Goal: Task Accomplishment & Management: Manage account settings

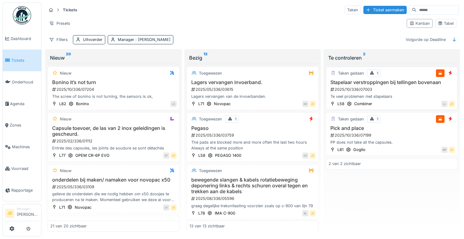
click at [407, 94] on div "Te veel problemen met stapelaars" at bounding box center [392, 96] width 126 height 6
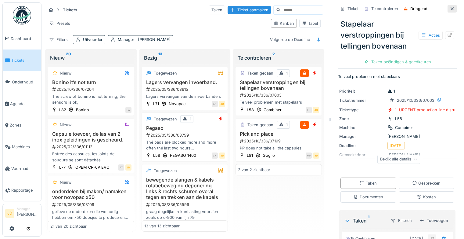
click at [450, 10] on icon at bounding box center [452, 9] width 5 height 4
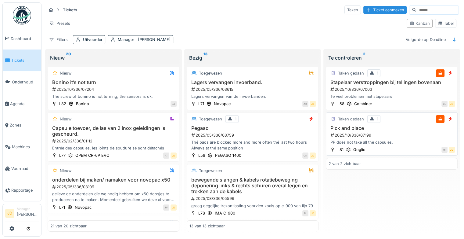
click at [403, 118] on div "Taken gedaan 1" at bounding box center [392, 119] width 126 height 8
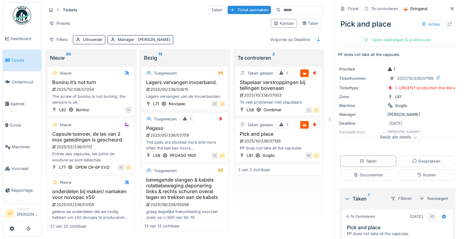
scroll to position [116, 0]
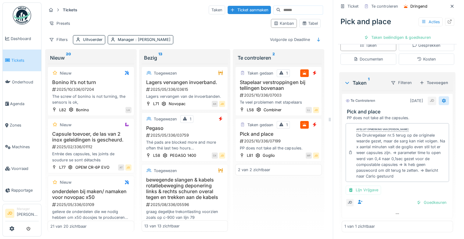
click at [442, 103] on div at bounding box center [444, 101] width 5 height 6
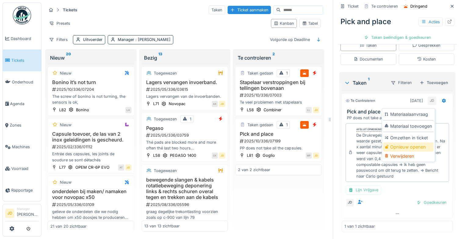
click at [410, 145] on div "Opnieuw openen" at bounding box center [408, 146] width 50 height 9
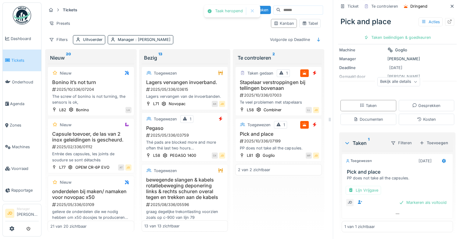
scroll to position [47, 0]
click at [402, 201] on div "Markeren als voltooid" at bounding box center [423, 202] width 52 height 8
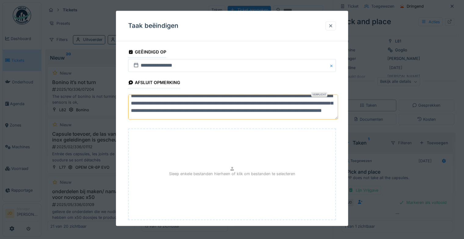
scroll to position [12, 0]
click at [316, 114] on textarea "**********" at bounding box center [233, 106] width 210 height 25
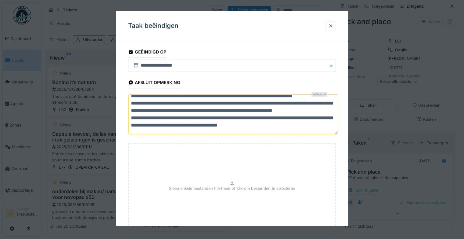
scroll to position [48, 0]
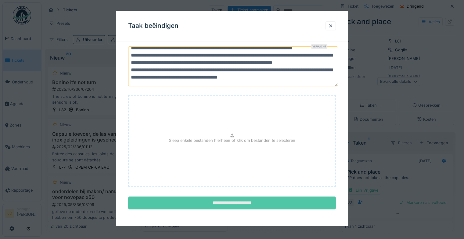
type textarea "**********"
click at [261, 200] on input "**********" at bounding box center [232, 202] width 208 height 13
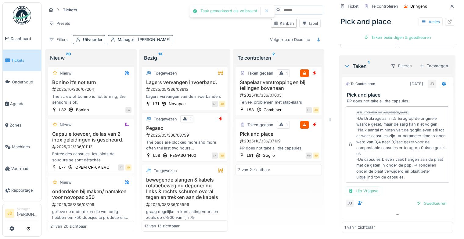
scroll to position [133, 0]
click at [420, 204] on div "Goedkeuren" at bounding box center [431, 203] width 35 height 8
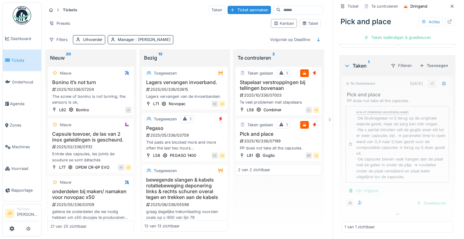
scroll to position [104, 0]
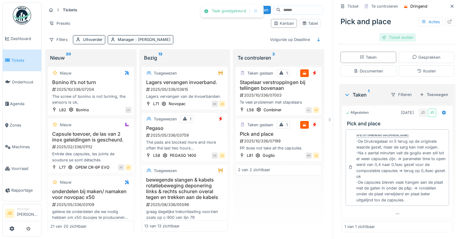
click at [390, 36] on div "Ticket sluiten" at bounding box center [397, 37] width 37 height 8
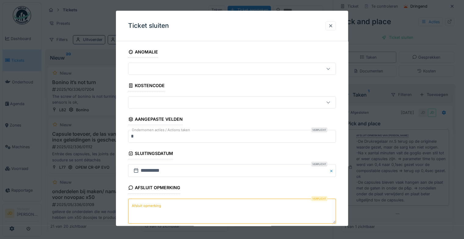
click at [164, 204] on textarea "Afsluit opmerking" at bounding box center [232, 210] width 208 height 25
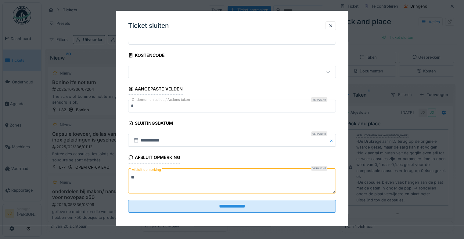
scroll to position [31, 0]
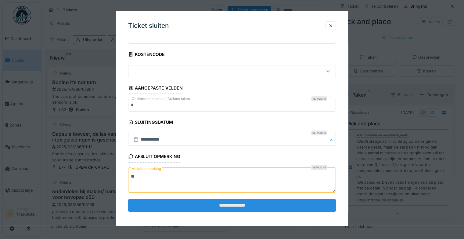
type textarea "**"
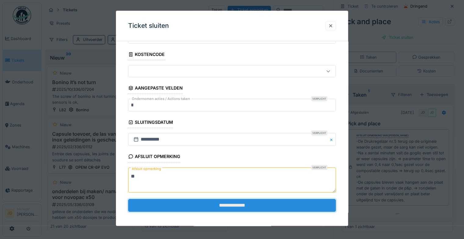
click at [171, 204] on input "**********" at bounding box center [232, 205] width 208 height 13
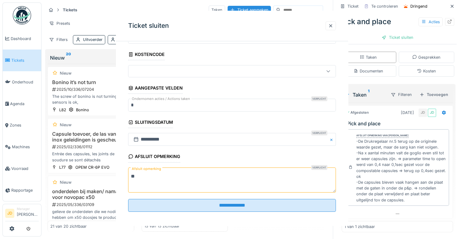
scroll to position [0, 0]
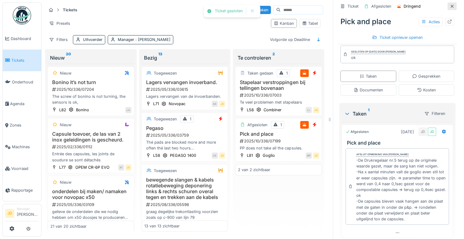
click at [450, 7] on icon at bounding box center [452, 6] width 5 height 4
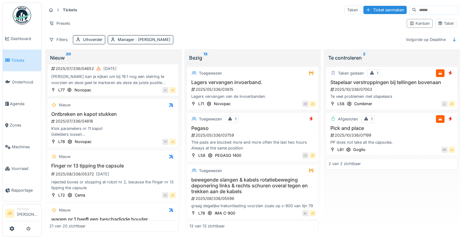
scroll to position [222, 1]
click at [131, 129] on div "Ontbreken en kapot stukken 2025/07/336/04818 Klok parameters nr 11 kapot Geleid…" at bounding box center [112, 124] width 126 height 26
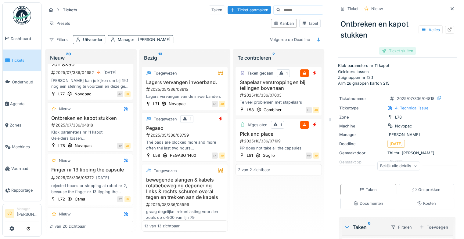
click at [389, 54] on div "Ticket sluiten" at bounding box center [397, 51] width 37 height 8
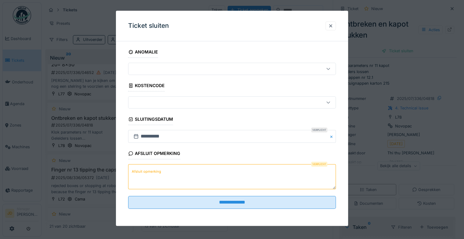
click at [204, 186] on textarea "Afsluit opmerking" at bounding box center [232, 176] width 208 height 25
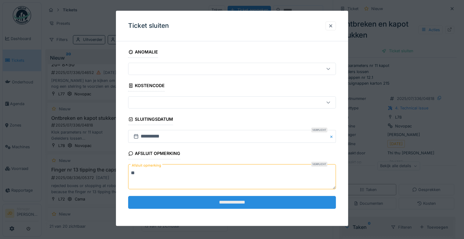
type textarea "**"
click at [207, 197] on input "**********" at bounding box center [232, 202] width 208 height 13
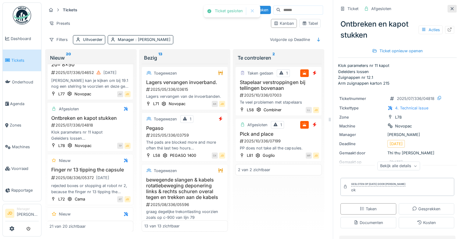
click at [450, 8] on icon at bounding box center [452, 9] width 5 height 4
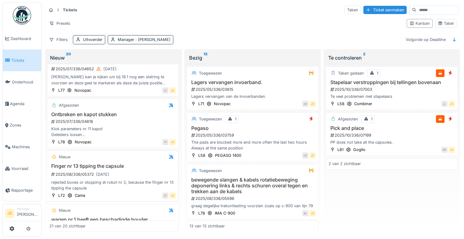
scroll to position [260, 1]
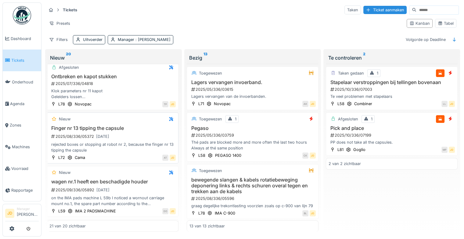
click at [138, 153] on div "rejected boxes or stopping at robot nr 2, because the finger nr 13 tipping the …" at bounding box center [112, 147] width 126 height 12
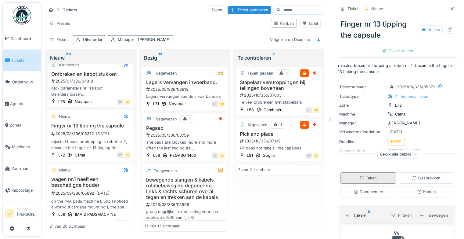
scroll to position [37, 0]
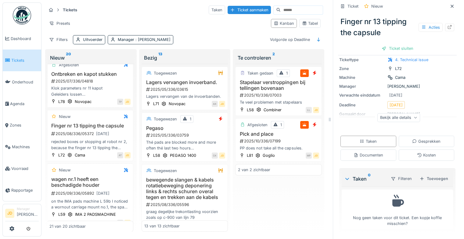
click at [365, 149] on div "Taken Gesprekken Documenten Kosten" at bounding box center [397, 148] width 119 height 30
click at [366, 152] on div "Documenten" at bounding box center [369, 155] width 30 height 6
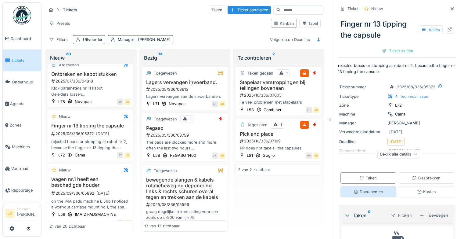
scroll to position [5, 0]
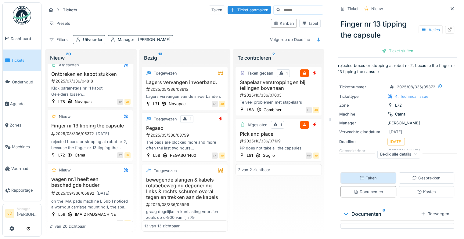
click at [363, 172] on div "Taken" at bounding box center [369, 177] width 56 height 11
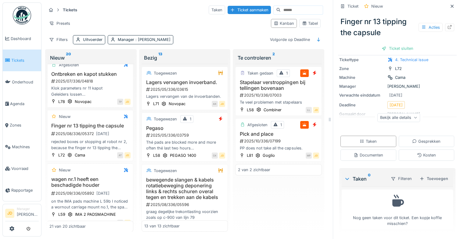
scroll to position [0, 0]
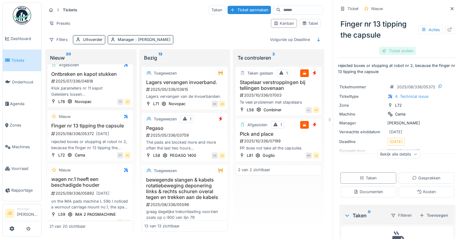
click at [391, 51] on div "Ticket sluiten" at bounding box center [397, 51] width 37 height 8
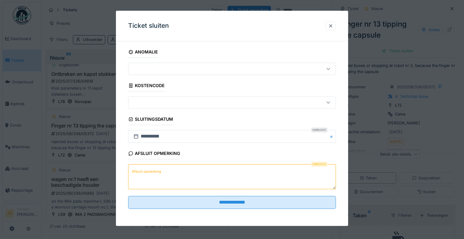
click at [174, 182] on textarea "Afsluit opmerking" at bounding box center [232, 176] width 208 height 25
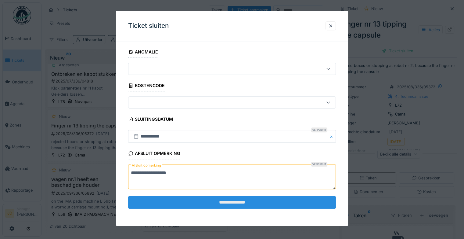
type textarea "**********"
click at [178, 197] on input "**********" at bounding box center [232, 202] width 208 height 13
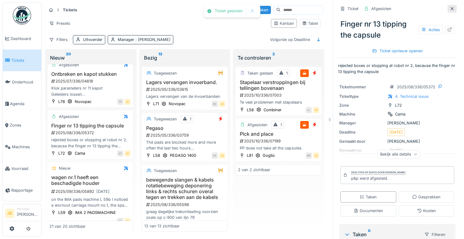
click at [450, 10] on icon at bounding box center [452, 9] width 5 height 4
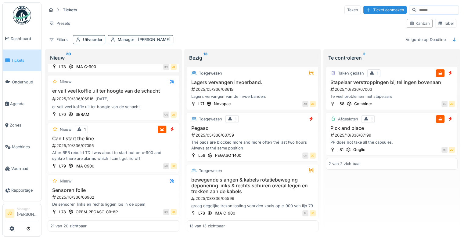
scroll to position [724, 0]
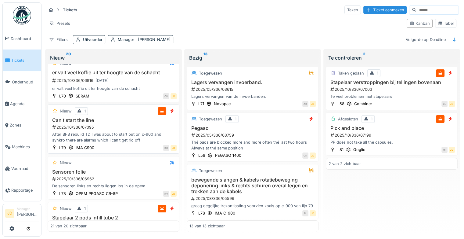
click at [129, 130] on div "2025/10/336/07095" at bounding box center [114, 127] width 125 height 6
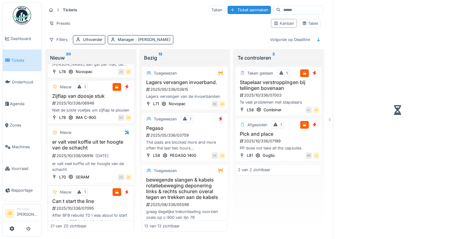
scroll to position [815, 0]
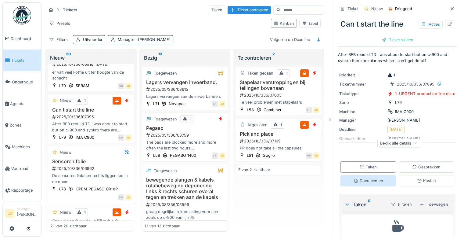
click at [372, 179] on div "Documenten" at bounding box center [369, 181] width 30 height 6
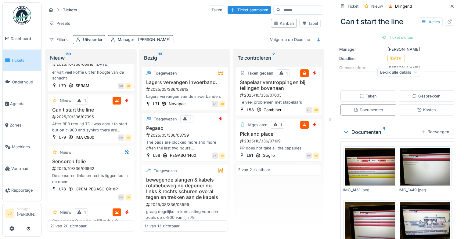
scroll to position [99, 0]
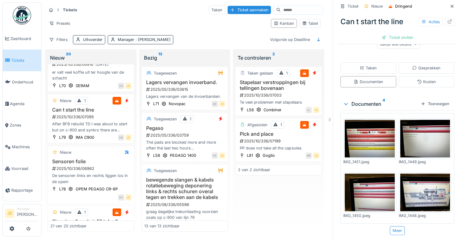
click at [365, 138] on img at bounding box center [370, 139] width 50 height 38
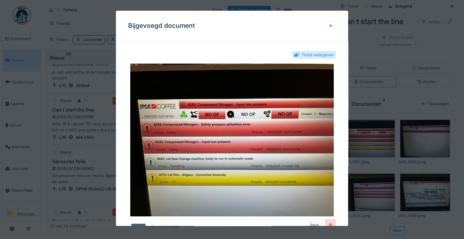
click at [331, 26] on div at bounding box center [330, 26] width 5 height 6
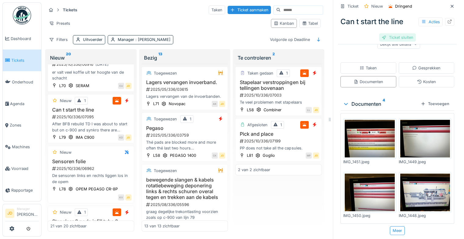
click at [394, 34] on div "Ticket sluiten" at bounding box center [397, 37] width 37 height 8
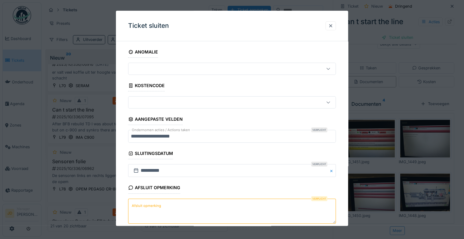
click at [149, 214] on textarea "Afsluit opmerking" at bounding box center [232, 210] width 208 height 25
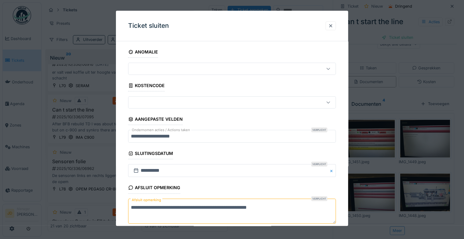
scroll to position [33, 0]
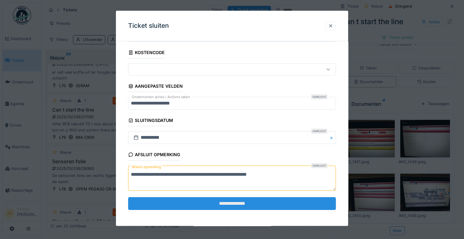
type textarea "**********"
click at [214, 197] on input "**********" at bounding box center [232, 203] width 208 height 13
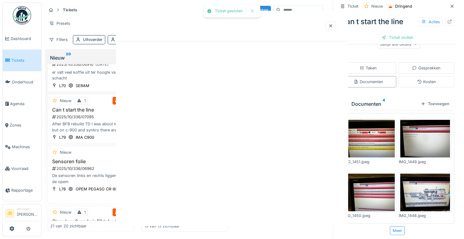
scroll to position [0, 0]
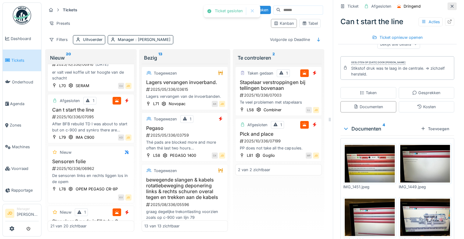
click at [450, 4] on icon at bounding box center [452, 6] width 5 height 4
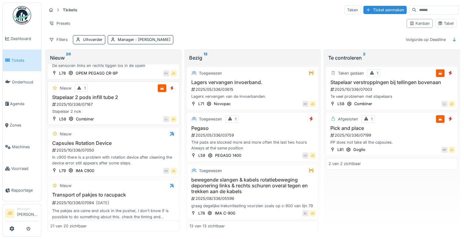
scroll to position [843, 0]
click at [136, 106] on div "Stapelaar 2 pods infill tube 2 2025/10/336/07167 Stapelaar 2 nok" at bounding box center [113, 105] width 126 height 20
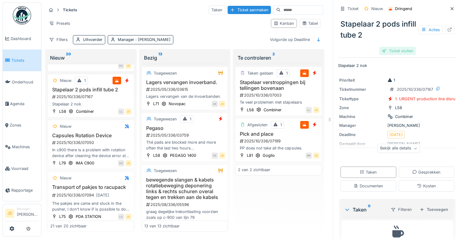
click at [398, 48] on div "Ticket sluiten" at bounding box center [397, 51] width 37 height 8
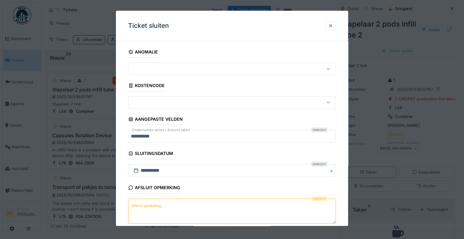
scroll to position [33, 0]
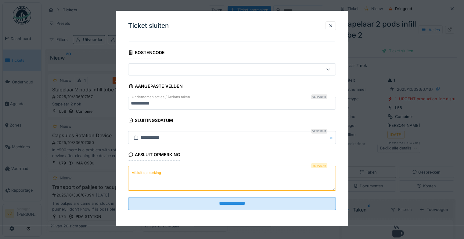
click at [202, 177] on textarea "Afsluit opmerking" at bounding box center [232, 177] width 208 height 25
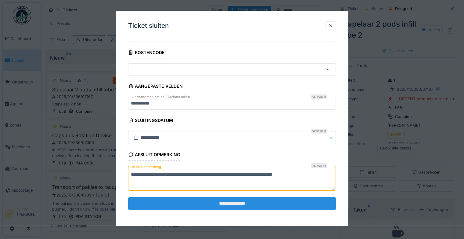
type textarea "**********"
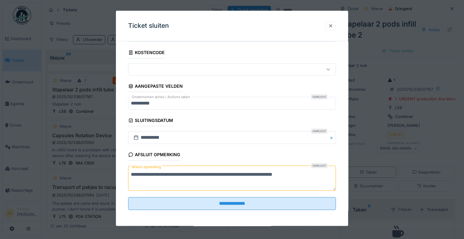
drag, startPoint x: 206, startPoint y: 199, endPoint x: 206, endPoint y: 194, distance: 4.9
click at [206, 194] on fieldset "**********" at bounding box center [232, 113] width 208 height 201
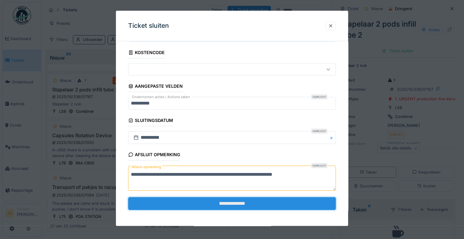
click at [236, 203] on input "**********" at bounding box center [232, 203] width 208 height 13
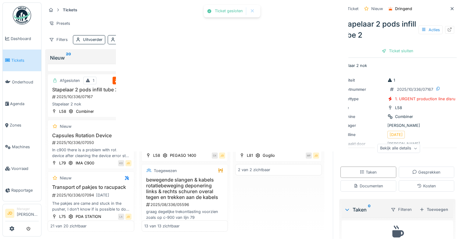
scroll to position [0, 0]
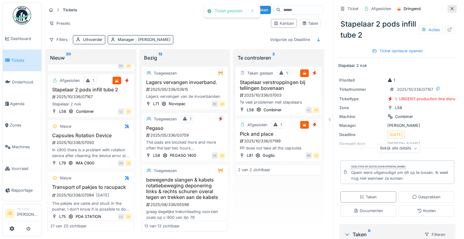
click at [450, 7] on icon at bounding box center [452, 9] width 5 height 4
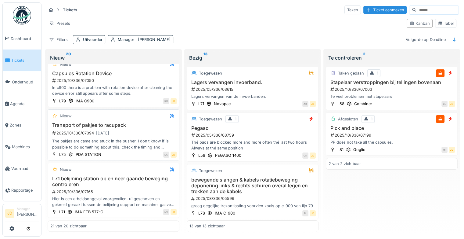
scroll to position [919, 0]
click at [138, 142] on div "The pakjes are came and stuck in the pusher, I don’t know if is possible to do …" at bounding box center [113, 144] width 126 height 12
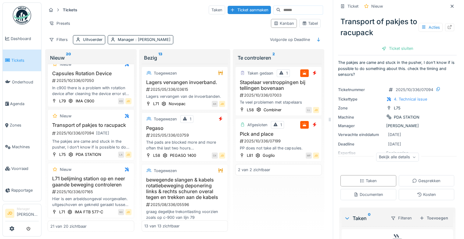
scroll to position [2, 0]
click at [351, 189] on div "Documenten" at bounding box center [369, 194] width 56 height 11
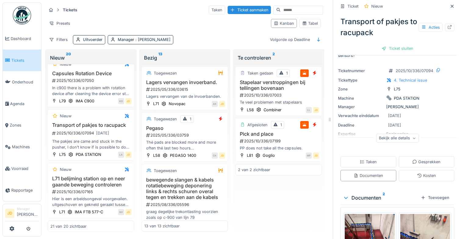
scroll to position [0, 0]
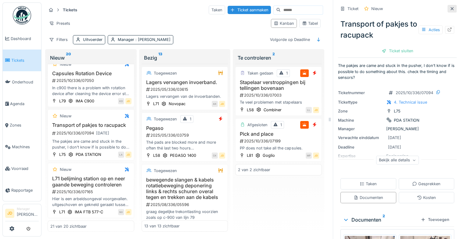
click at [448, 5] on div at bounding box center [452, 9] width 9 height 8
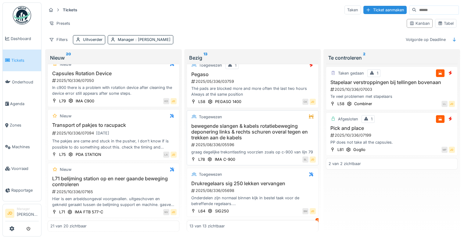
scroll to position [54, 0]
click at [270, 85] on div "Thé pads are blocked more and more often thé last two hours Always at thé same …" at bounding box center [252, 91] width 126 height 12
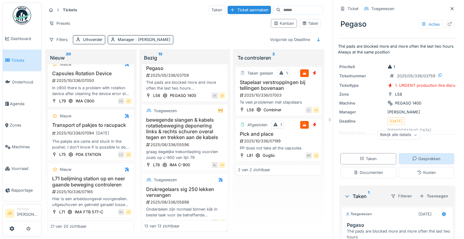
scroll to position [65, 0]
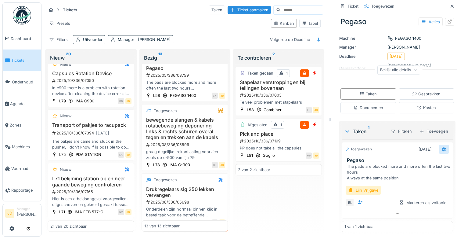
click at [439, 148] on div at bounding box center [444, 149] width 10 height 9
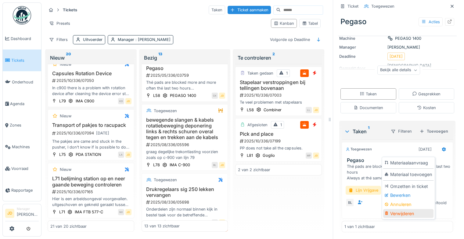
click at [392, 209] on div "Verwijderen" at bounding box center [408, 213] width 50 height 9
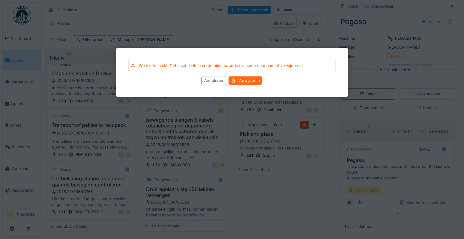
click at [242, 80] on div "Verwijderen" at bounding box center [246, 81] width 34 height 8
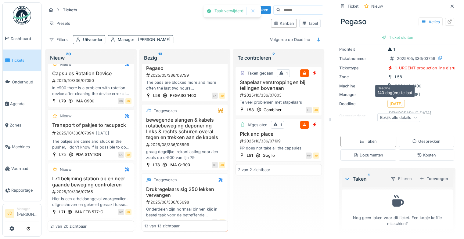
scroll to position [0, 0]
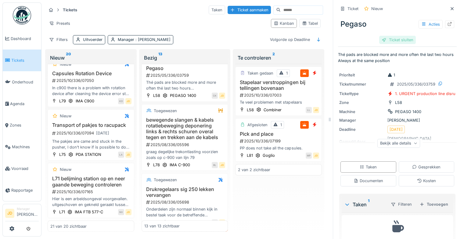
click at [403, 37] on div "Ticket sluiten" at bounding box center [397, 40] width 37 height 8
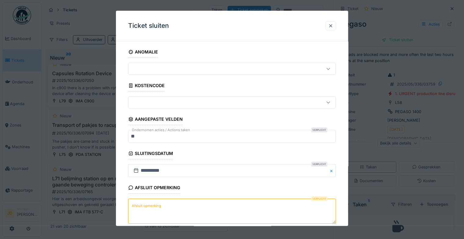
click at [179, 202] on textarea "Afsluit opmerking" at bounding box center [232, 210] width 208 height 25
type textarea "******"
click at [332, 24] on div at bounding box center [330, 26] width 5 height 6
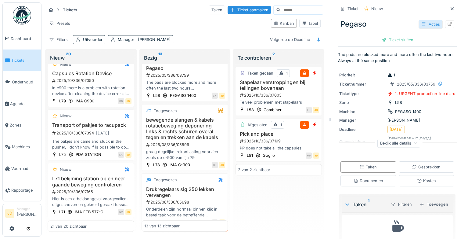
click at [419, 20] on div "Acties" at bounding box center [431, 24] width 24 height 9
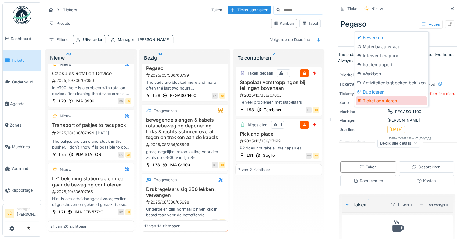
click at [374, 98] on div "Ticket annuleren" at bounding box center [391, 100] width 71 height 9
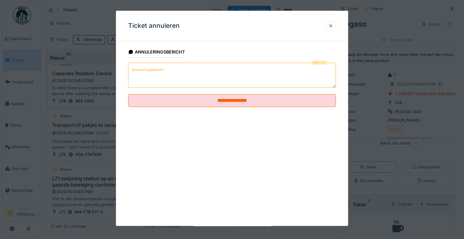
click at [181, 73] on textarea "Annuleringsbericht" at bounding box center [232, 75] width 208 height 25
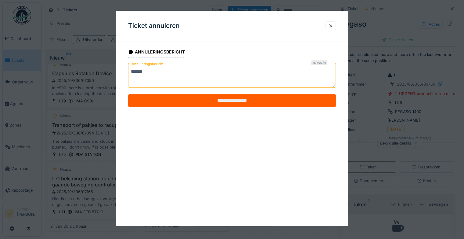
type textarea "******"
click at [196, 97] on input "**********" at bounding box center [232, 100] width 208 height 13
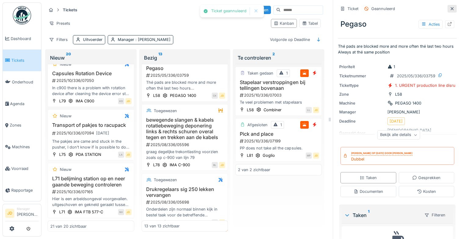
click at [450, 7] on icon at bounding box center [452, 9] width 5 height 4
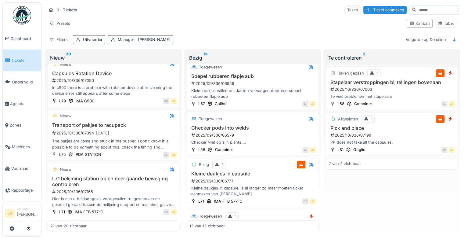
scroll to position [471, 0]
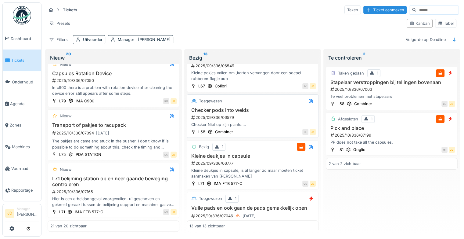
click at [268, 122] on div "Checker Niet op zijn plants...." at bounding box center [252, 124] width 126 height 6
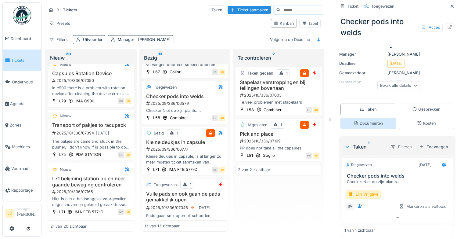
scroll to position [56, 0]
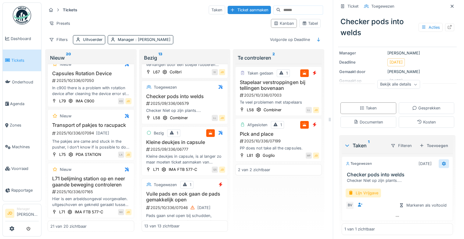
click at [442, 161] on icon at bounding box center [444, 163] width 5 height 4
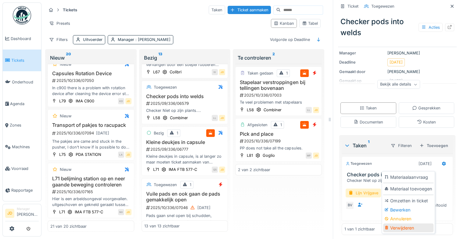
click at [400, 223] on div "Verwijderen" at bounding box center [408, 227] width 50 height 9
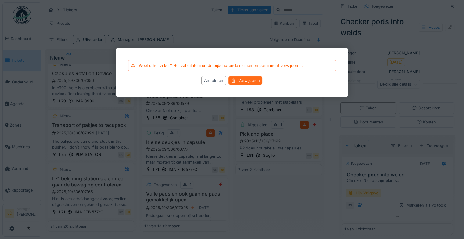
click at [242, 81] on div "Verwijderen" at bounding box center [246, 81] width 34 height 8
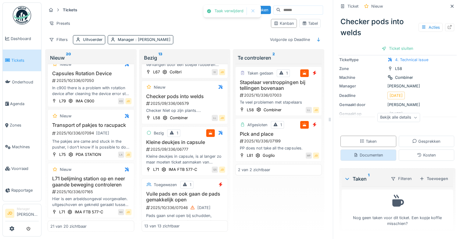
click at [360, 152] on div "Documenten" at bounding box center [369, 155] width 30 height 6
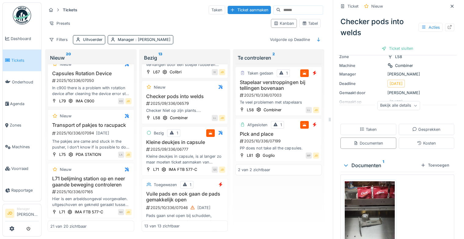
scroll to position [6, 0]
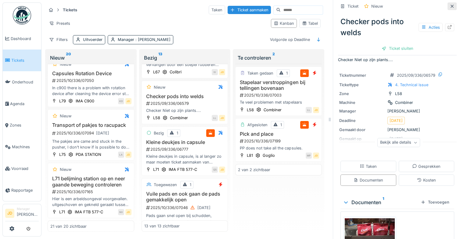
click at [450, 4] on icon at bounding box center [452, 6] width 5 height 4
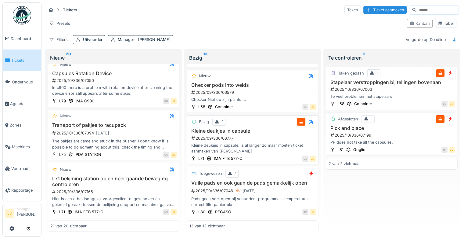
scroll to position [504, 0]
click at [257, 196] on div "Pads gaan snel open bij schudden, programma + temperatuur+ correct filterpapier…" at bounding box center [252, 202] width 126 height 12
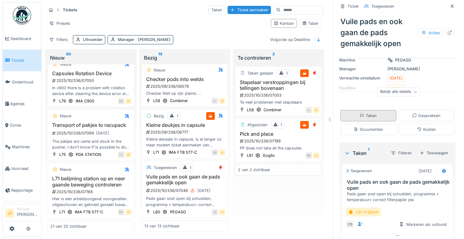
scroll to position [64, 0]
click at [375, 127] on div "Documenten" at bounding box center [369, 130] width 30 height 6
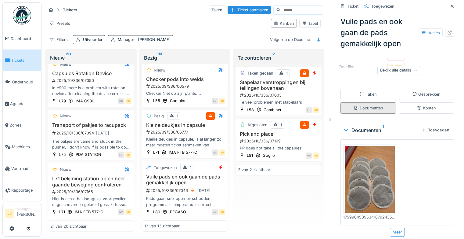
scroll to position [87, 0]
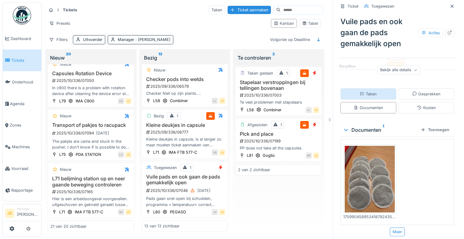
click at [368, 91] on div "Taken" at bounding box center [368, 94] width 17 height 6
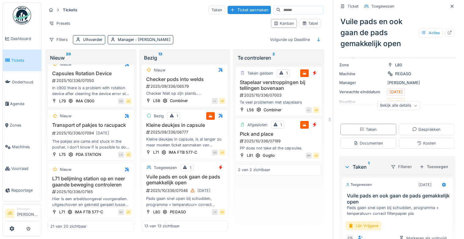
scroll to position [48, 0]
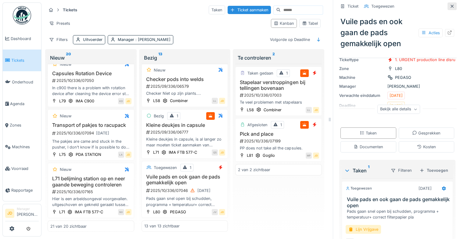
click at [450, 4] on icon at bounding box center [452, 6] width 5 height 4
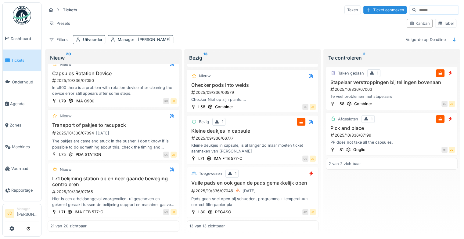
scroll to position [504, 0]
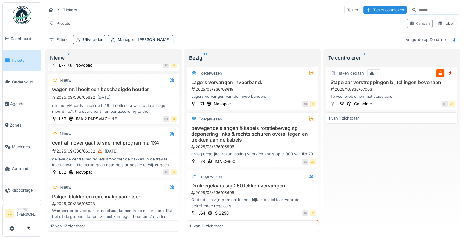
scroll to position [222, 0]
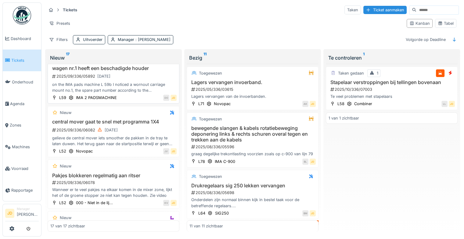
click at [137, 83] on div "on the IMA pads machine L 59b I noticed a wornout carriage mount no.1, the spar…" at bounding box center [113, 87] width 126 height 12
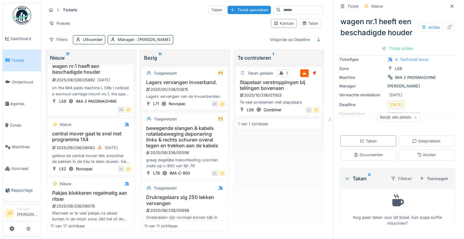
scroll to position [49, 0]
click at [362, 149] on div "Documenten" at bounding box center [369, 154] width 56 height 11
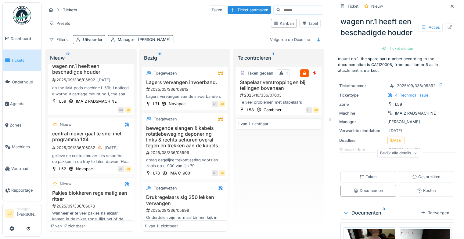
scroll to position [83, 0]
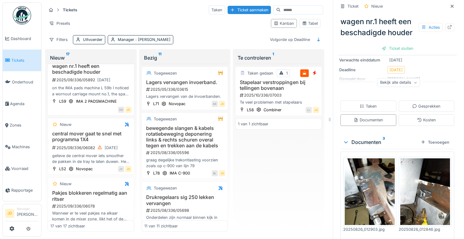
click at [410, 185] on img at bounding box center [425, 191] width 50 height 67
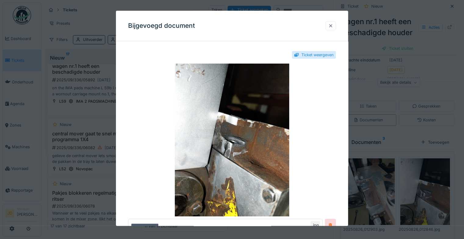
click at [333, 25] on div at bounding box center [330, 26] width 5 height 6
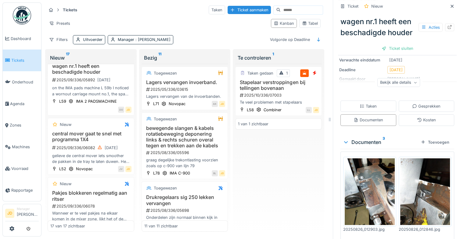
click at [361, 169] on img at bounding box center [370, 191] width 50 height 67
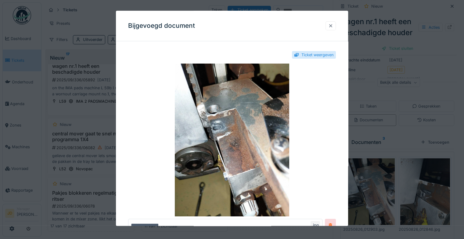
click at [333, 27] on div at bounding box center [330, 26] width 5 height 6
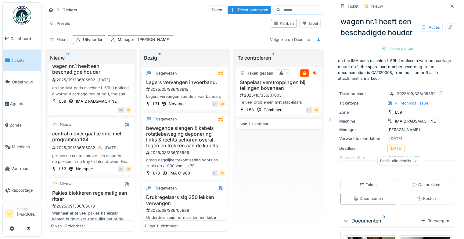
scroll to position [6, 0]
click at [450, 3] on div at bounding box center [452, 6] width 5 height 6
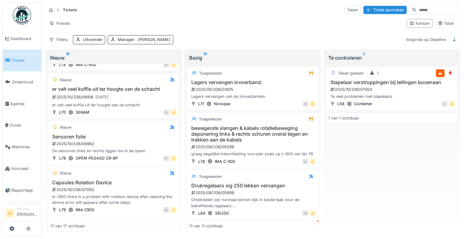
scroll to position [660, 0]
